Goal: Transaction & Acquisition: Book appointment/travel/reservation

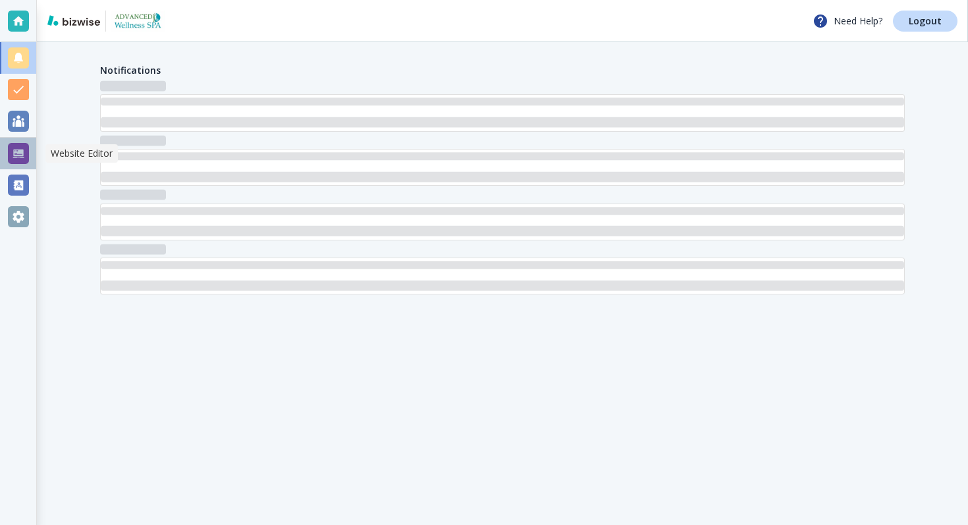
click at [13, 141] on div at bounding box center [18, 154] width 36 height 32
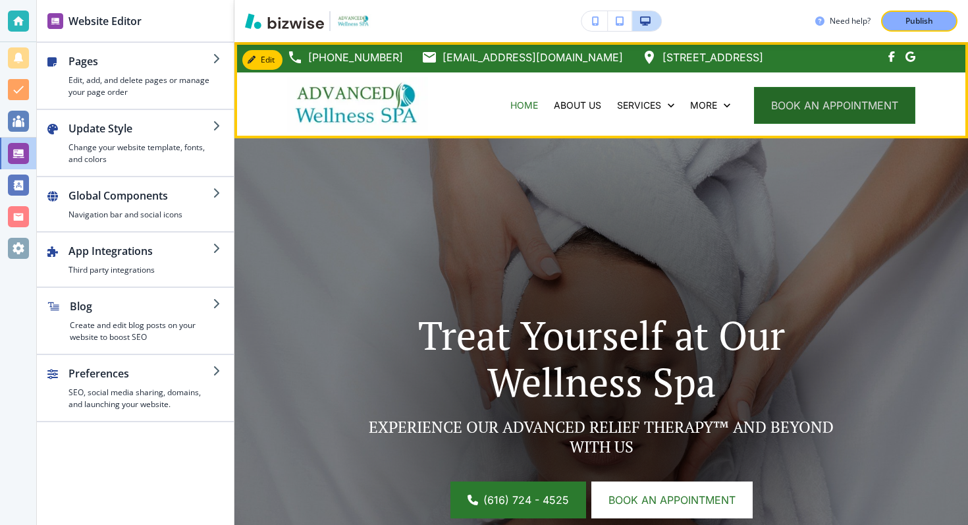
click at [807, 103] on button "book an appointment" at bounding box center [834, 105] width 161 height 37
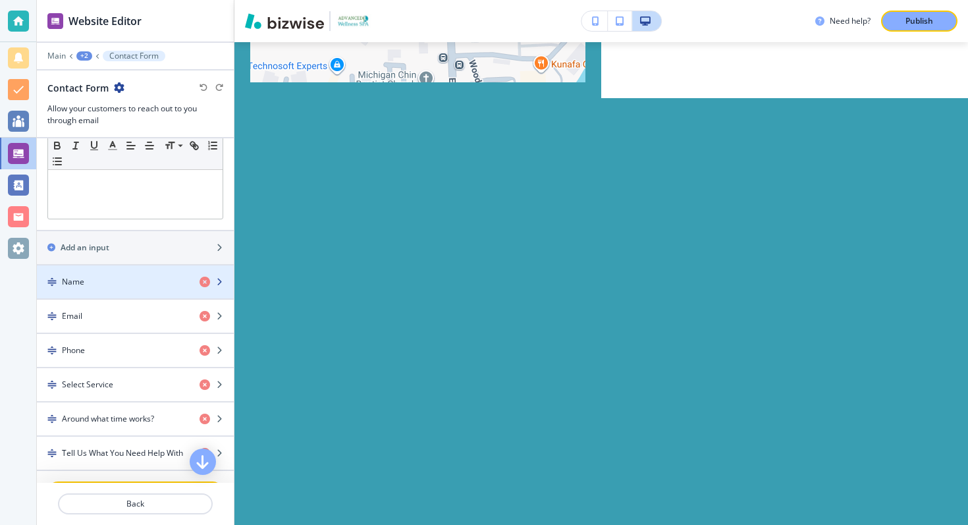
scroll to position [504, 0]
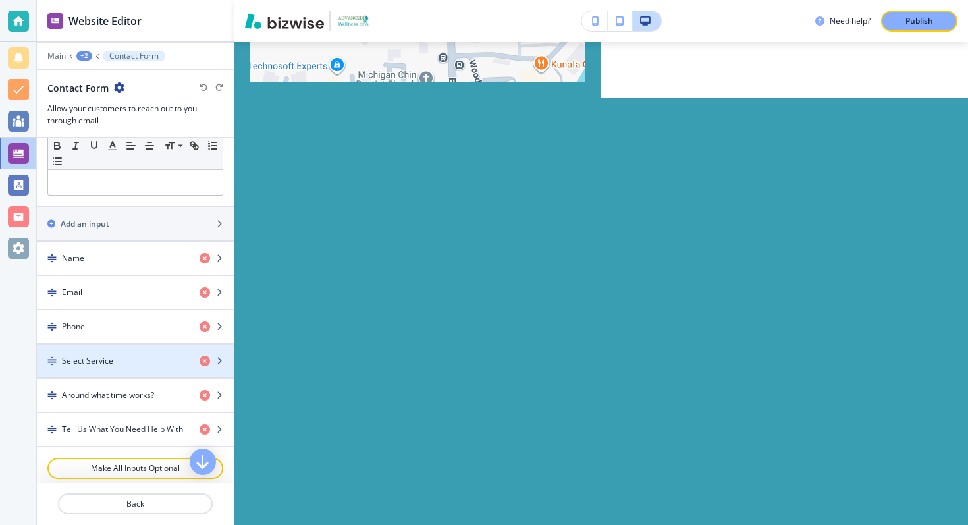
click at [130, 369] on div "button" at bounding box center [135, 372] width 197 height 11
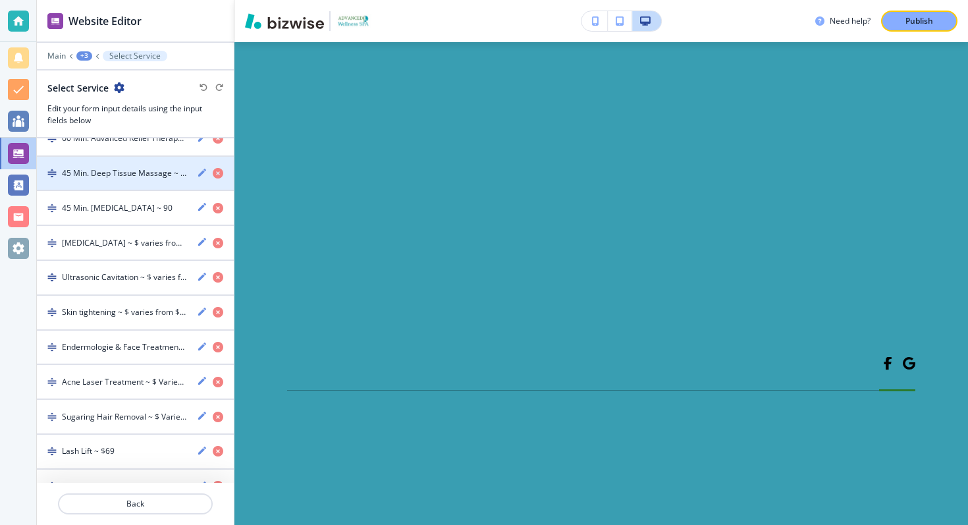
scroll to position [304, 0]
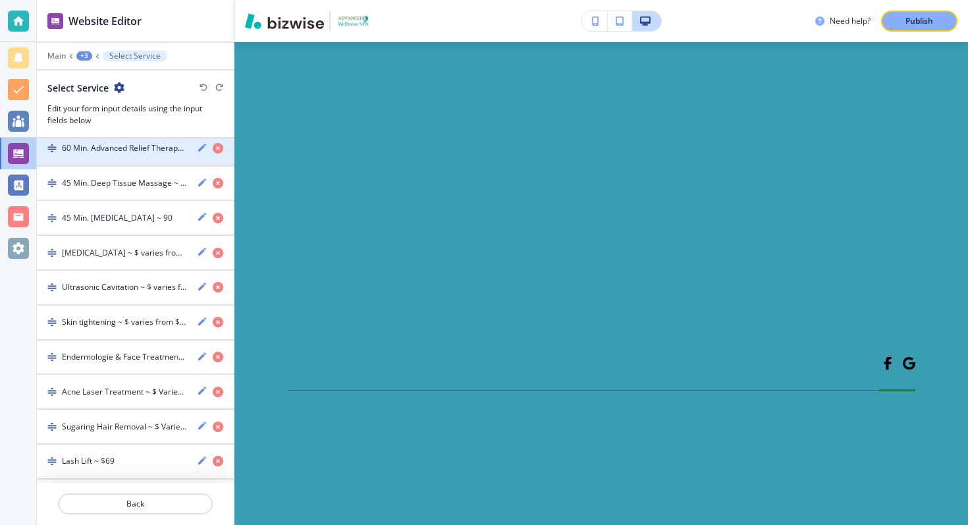
click at [130, 155] on div "button" at bounding box center [135, 160] width 197 height 11
click at [137, 153] on h4 "60 Min. Advanced Relief Therapy™ ~ $81 THIS MONTH ONLY" at bounding box center [124, 148] width 124 height 12
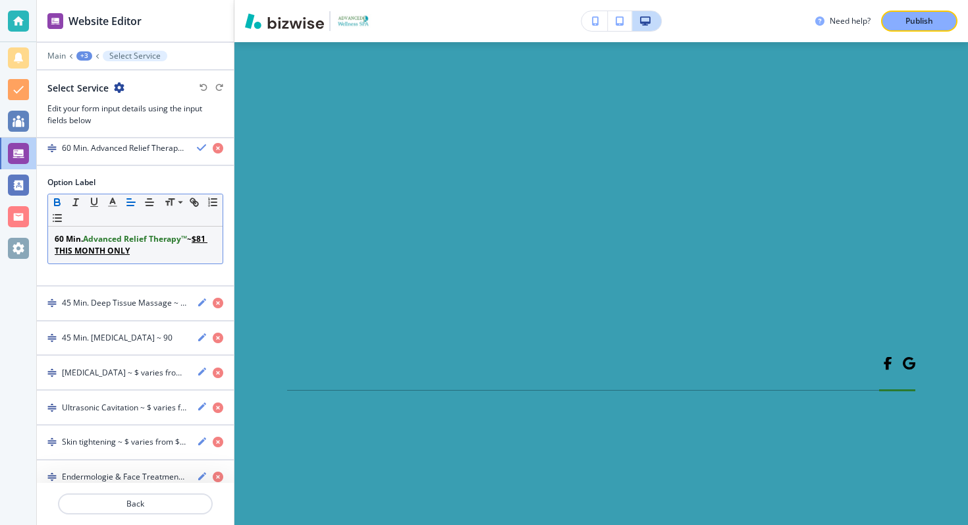
click at [101, 239] on strong "Advanced Relief Therapy™" at bounding box center [135, 238] width 104 height 11
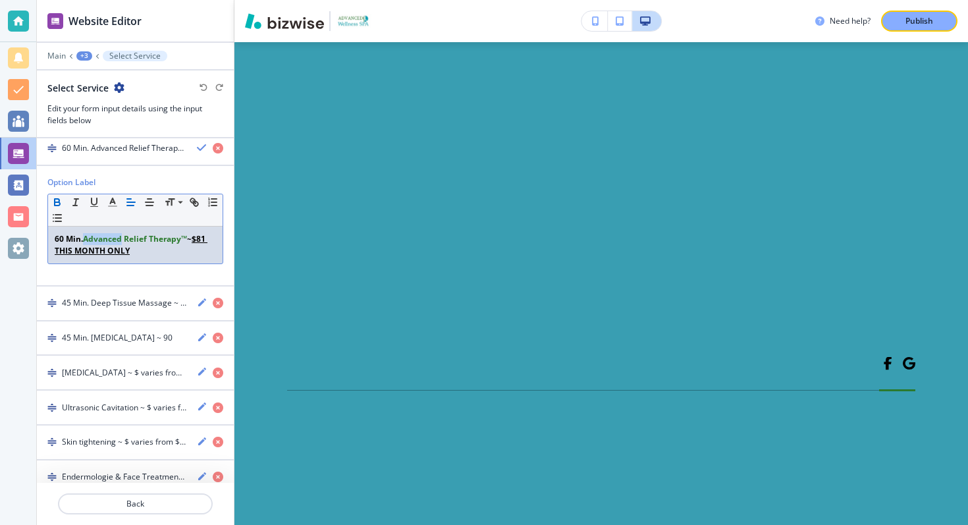
click at [101, 239] on strong "Advanced Relief Therapy™" at bounding box center [135, 238] width 104 height 11
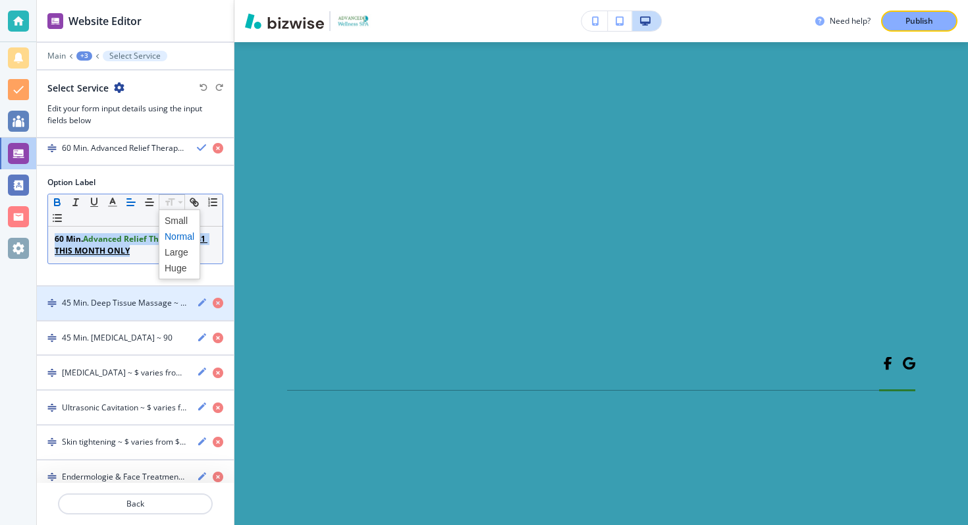
click at [124, 304] on h4 "45 Min. Deep Tissue Massage ~ $90" at bounding box center [124, 303] width 124 height 12
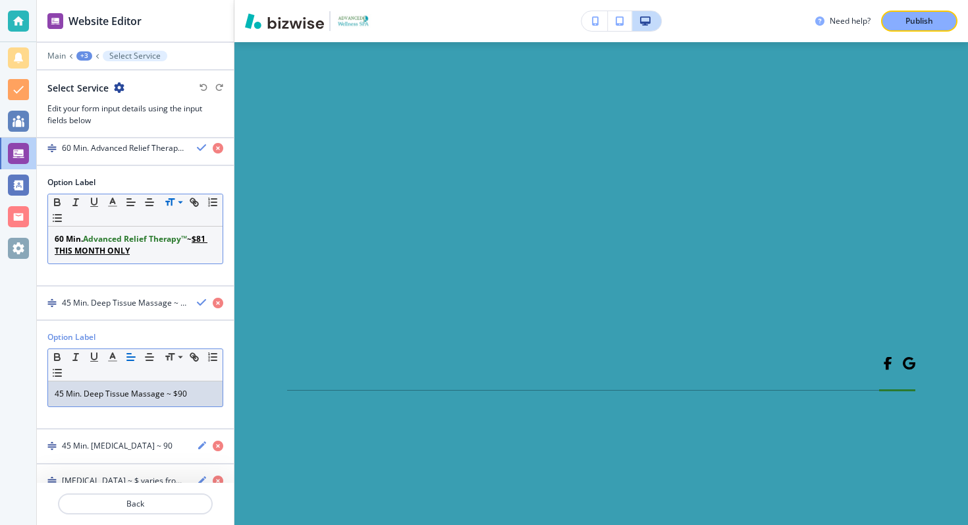
click at [119, 388] on p "45 Min. Deep Tissue Massage ~ $90" at bounding box center [135, 394] width 161 height 12
click at [130, 397] on p "45 Min. Deep Tissue Massage ~ $90" at bounding box center [135, 394] width 161 height 12
